Goal: Information Seeking & Learning: Learn about a topic

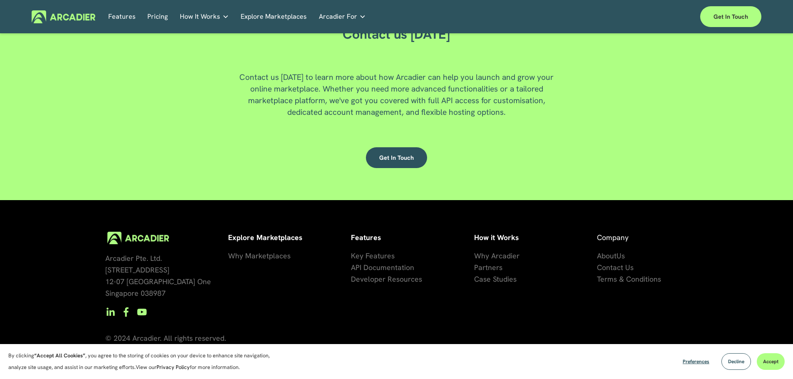
scroll to position [2265, 0]
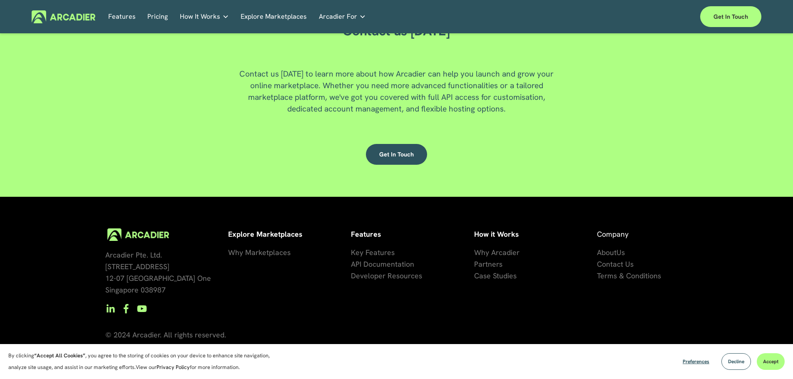
click at [267, 255] on span "Why Marketplaces" at bounding box center [259, 253] width 62 height 10
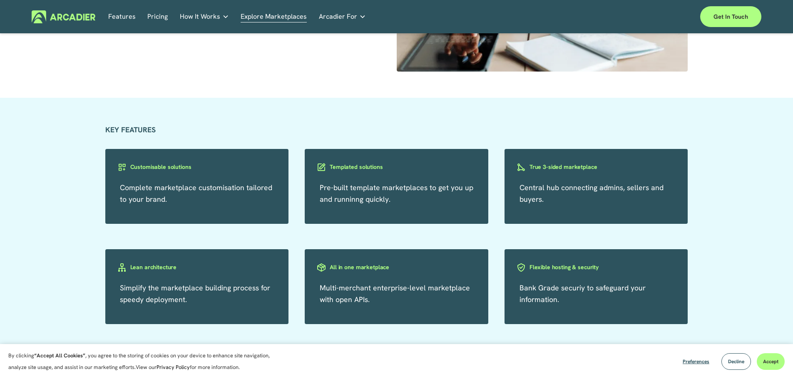
scroll to position [1415, 0]
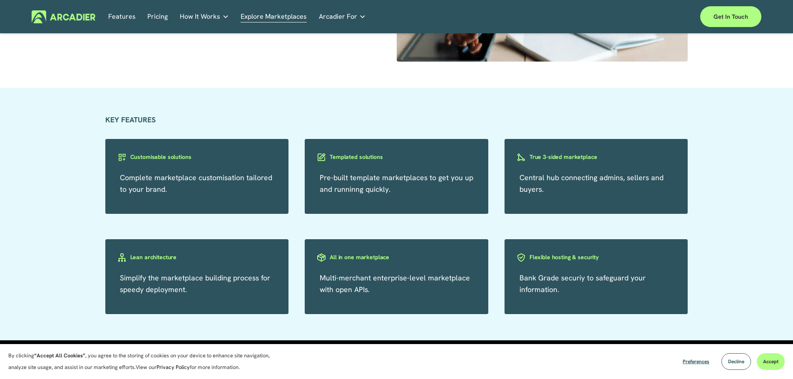
click at [155, 16] on link "Pricing" at bounding box center [157, 16] width 20 height 13
